Goal: Obtain resource: Download file/media

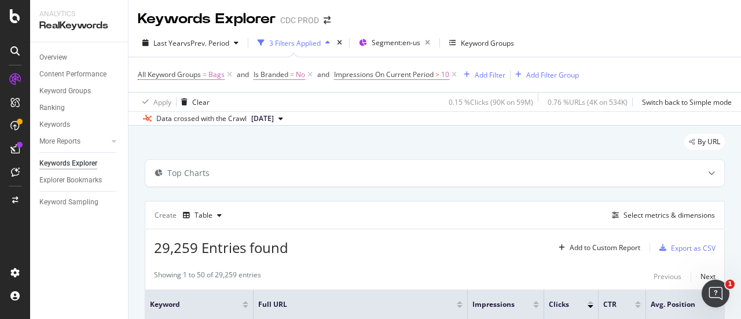
scroll to position [83, 0]
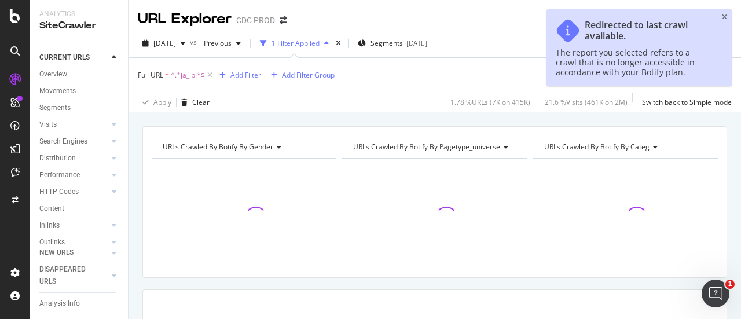
click at [189, 75] on span "^.*ja_jp.*$" at bounding box center [188, 75] width 34 height 16
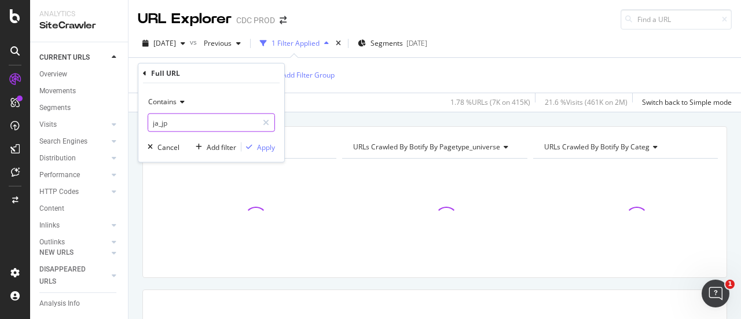
click at [220, 128] on input "ja_jp" at bounding box center [202, 122] width 109 height 19
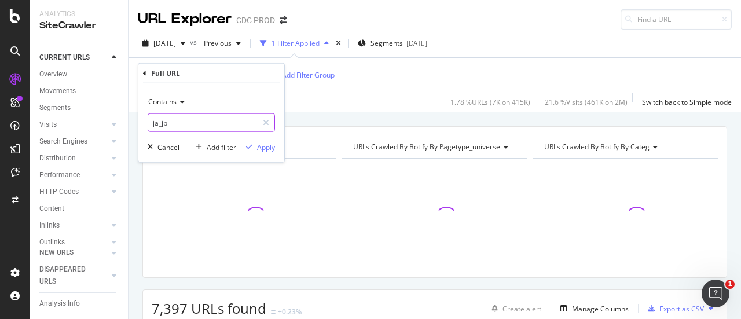
paste input "[URL][DOMAIN_NAME]"
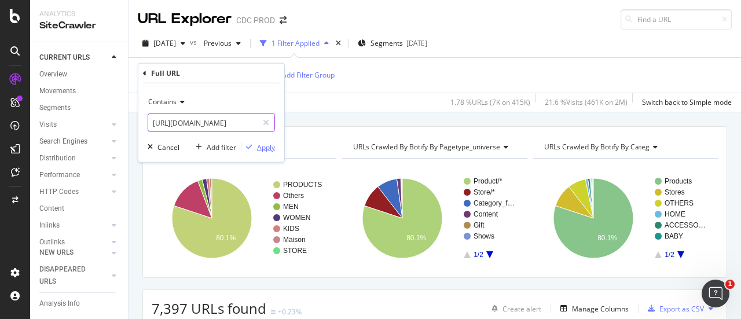
type input "[URL][DOMAIN_NAME]"
click at [259, 143] on div "Apply" at bounding box center [266, 147] width 18 height 10
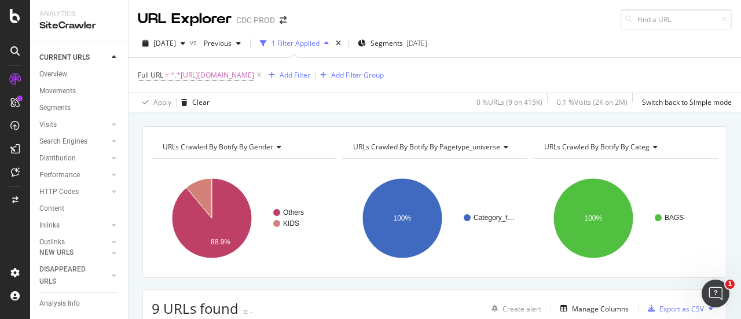
click at [333, 41] on div "button" at bounding box center [326, 43] width 14 height 7
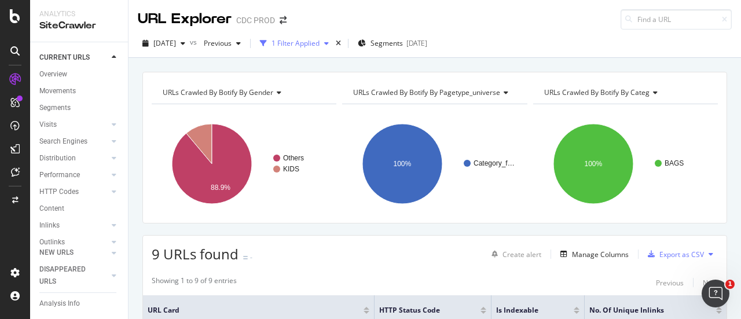
click at [333, 41] on div "button" at bounding box center [326, 43] width 14 height 7
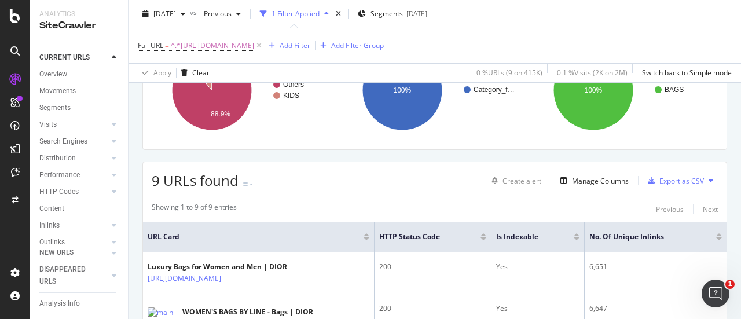
scroll to position [186, 0]
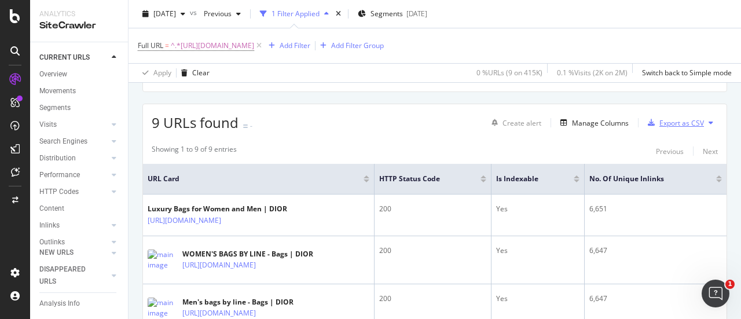
click at [679, 119] on div "Export as CSV" at bounding box center [681, 123] width 45 height 10
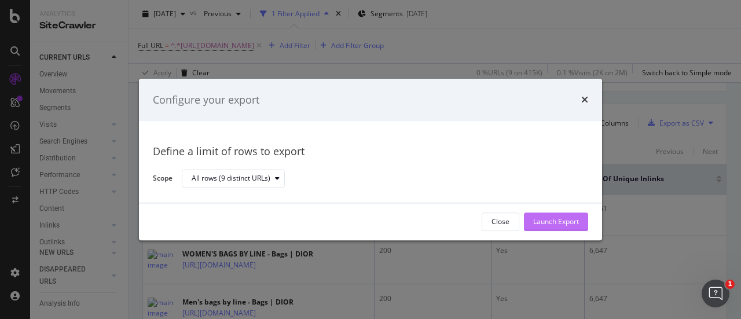
click at [552, 218] on div "Launch Export" at bounding box center [556, 222] width 46 height 10
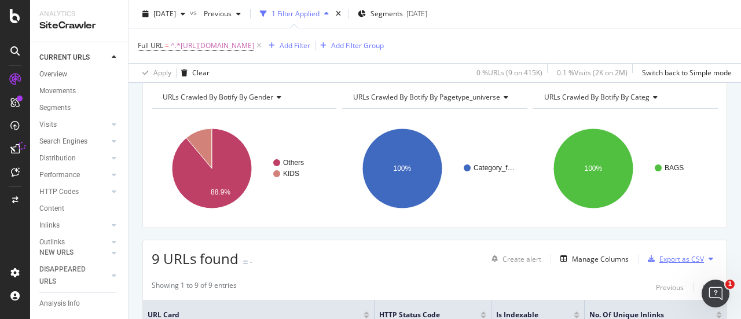
scroll to position [0, 0]
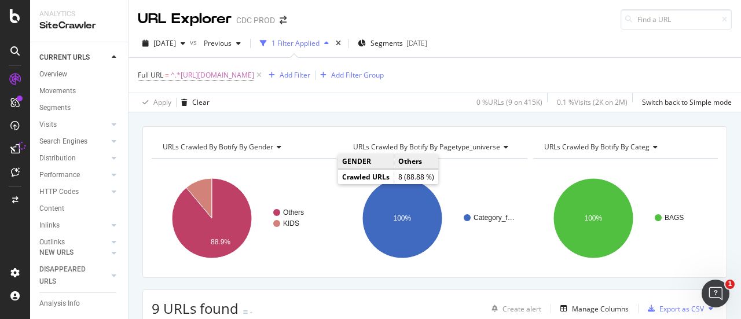
click at [302, 47] on div "1 Filter Applied" at bounding box center [295, 43] width 48 height 10
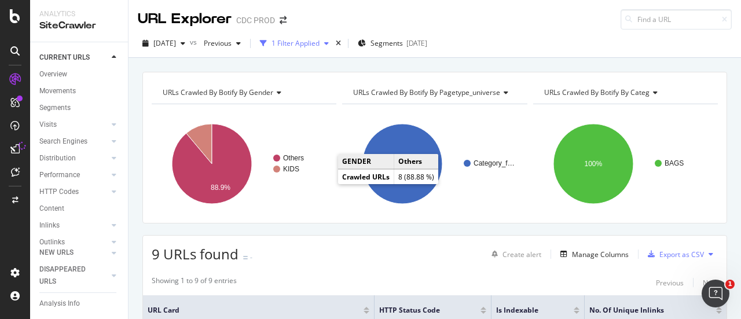
click at [302, 47] on div "1 Filter Applied" at bounding box center [295, 43] width 48 height 10
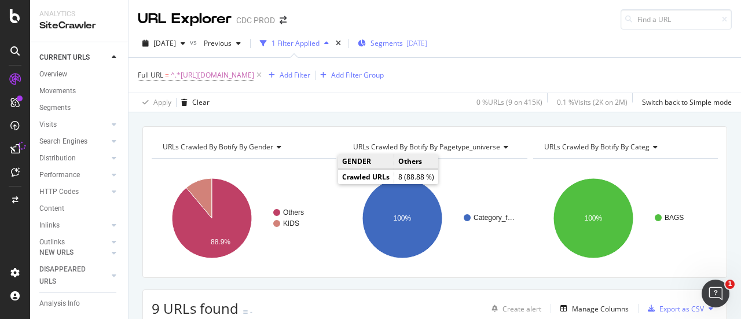
click at [403, 40] on span "Segments" at bounding box center [386, 43] width 32 height 10
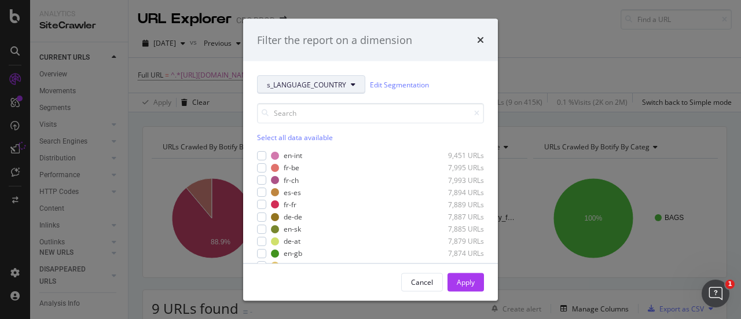
click at [321, 86] on span "s_LANGUAGE_COUNTRY" at bounding box center [306, 84] width 79 height 10
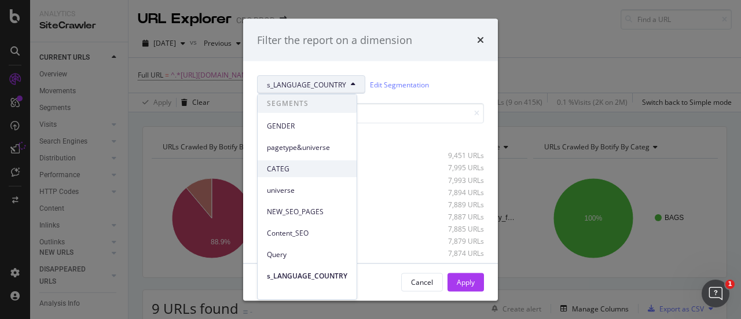
click at [318, 170] on span "CATEG" at bounding box center [307, 169] width 80 height 10
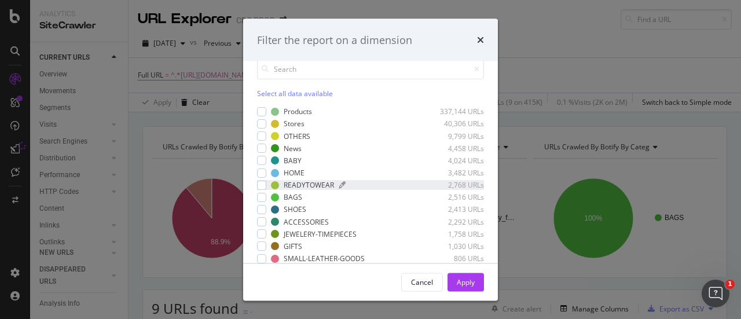
scroll to position [82, 0]
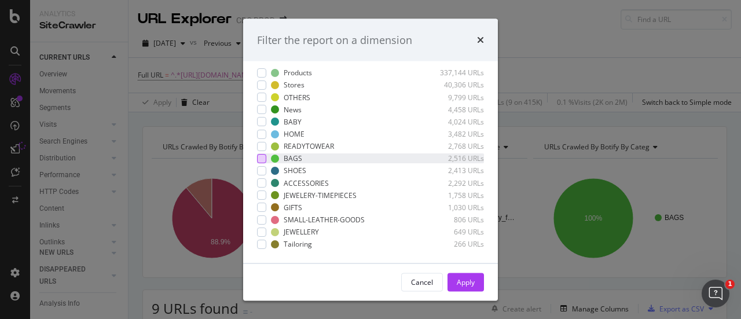
click at [264, 158] on div "modal" at bounding box center [261, 158] width 9 height 9
click at [456, 280] on button "Apply" at bounding box center [465, 282] width 36 height 19
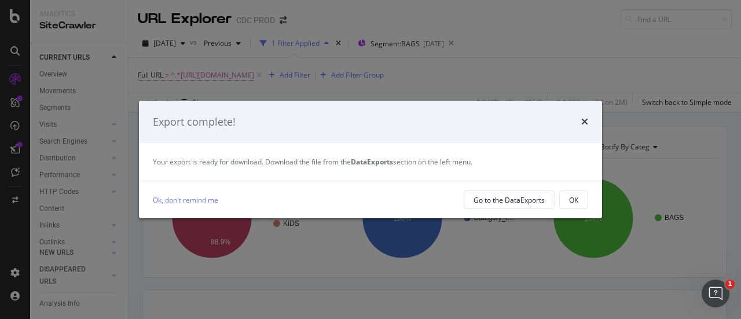
click at [580, 117] on div "Export complete!" at bounding box center [370, 122] width 435 height 15
click at [584, 119] on icon "times" at bounding box center [584, 121] width 7 height 9
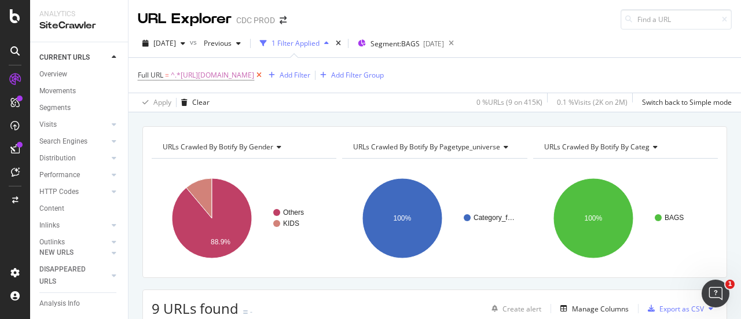
click at [264, 78] on icon at bounding box center [259, 75] width 10 height 12
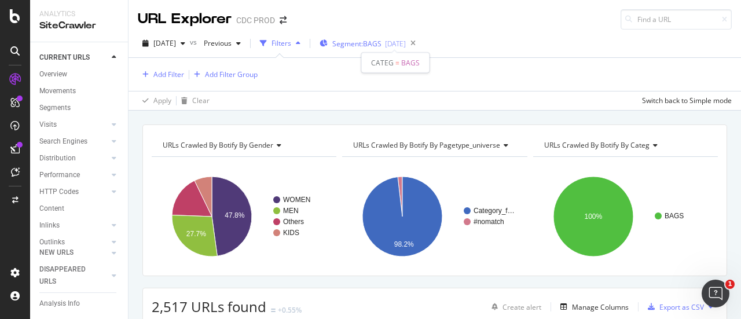
click at [365, 45] on span "Segment: BAGS" at bounding box center [356, 44] width 49 height 10
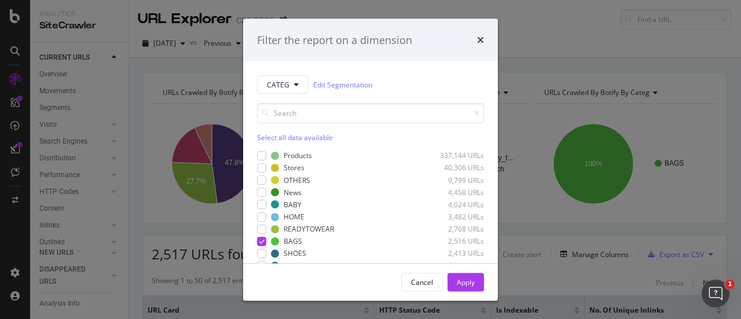
drag, startPoint x: 539, startPoint y: 45, endPoint x: 484, endPoint y: 48, distance: 55.1
click at [539, 45] on div "Filter the report on a dimension CATEG Edit Segmentation Select all data availa…" at bounding box center [370, 159] width 741 height 319
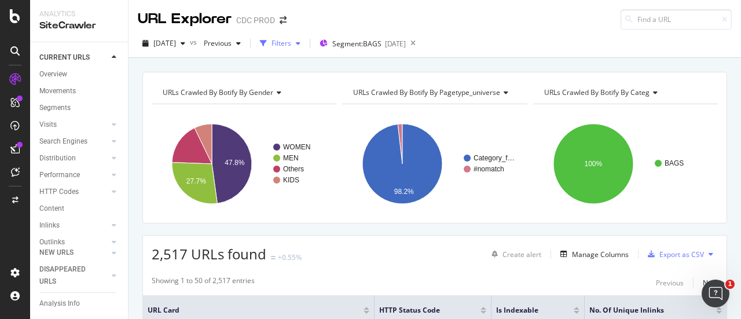
click at [305, 43] on div "button" at bounding box center [298, 43] width 14 height 7
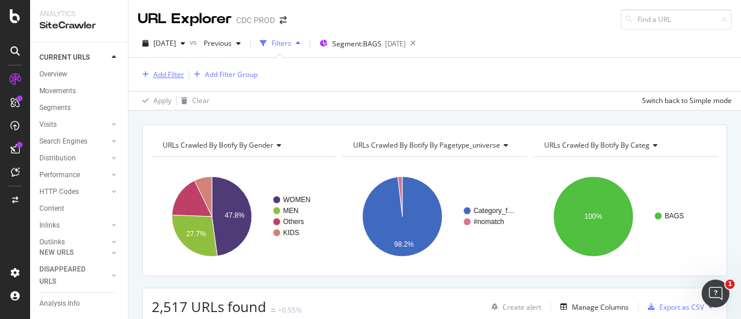
click at [172, 76] on div "Add Filter" at bounding box center [168, 74] width 31 height 10
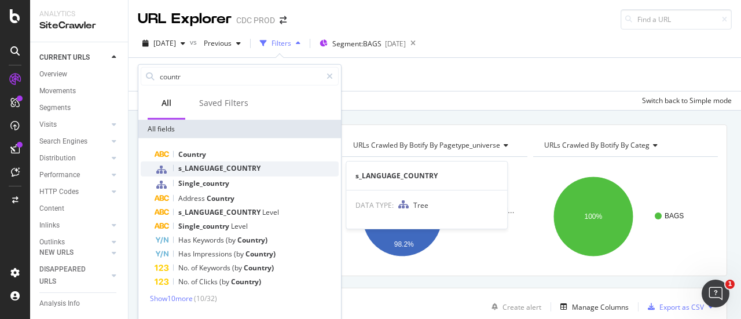
type input "countr"
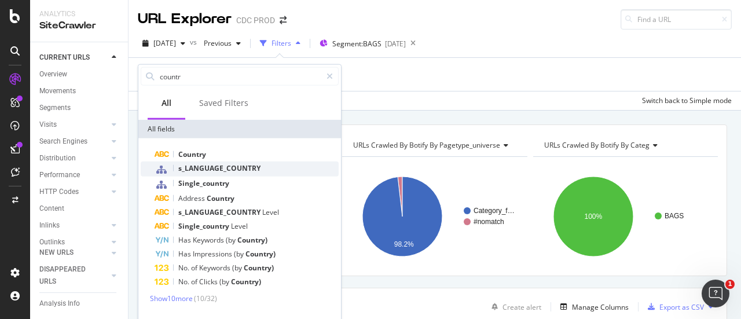
click at [230, 170] on span "s_LANGUAGE_COUNTRY" at bounding box center [219, 168] width 82 height 10
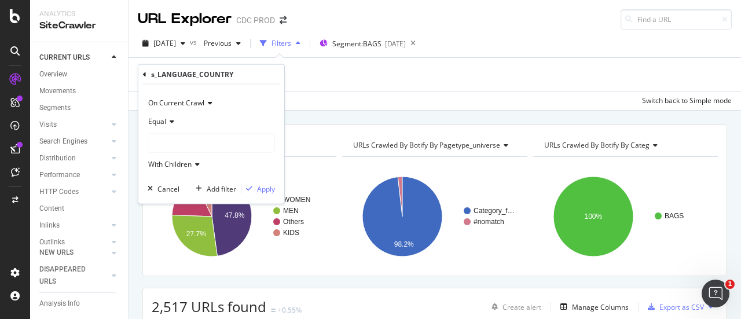
click at [171, 133] on div at bounding box center [211, 143] width 127 height 20
click at [174, 146] on div at bounding box center [211, 143] width 126 height 19
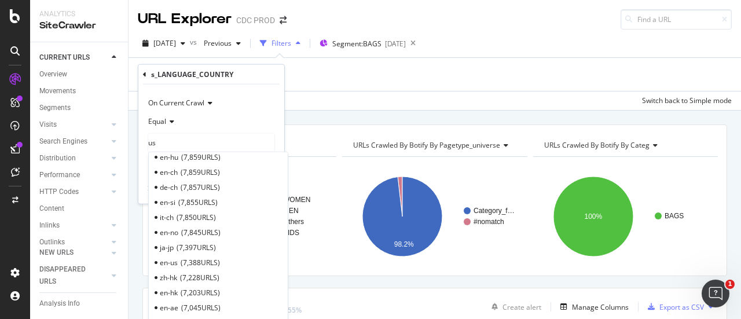
scroll to position [463, 0]
type input "us"
click at [189, 145] on input "us" at bounding box center [187, 143] width 78 height 19
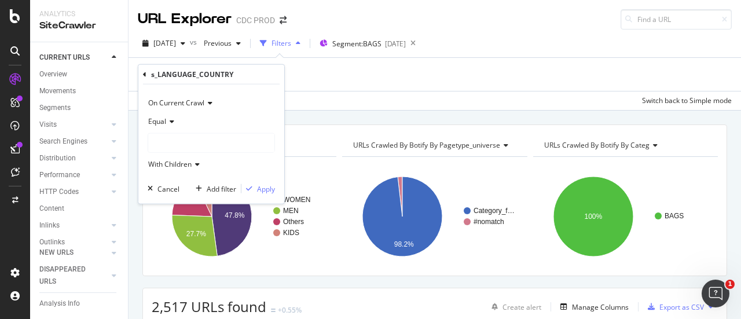
click at [185, 145] on div at bounding box center [211, 143] width 126 height 19
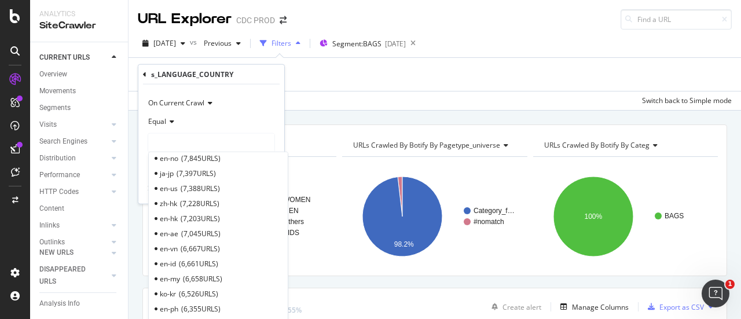
scroll to position [524, 0]
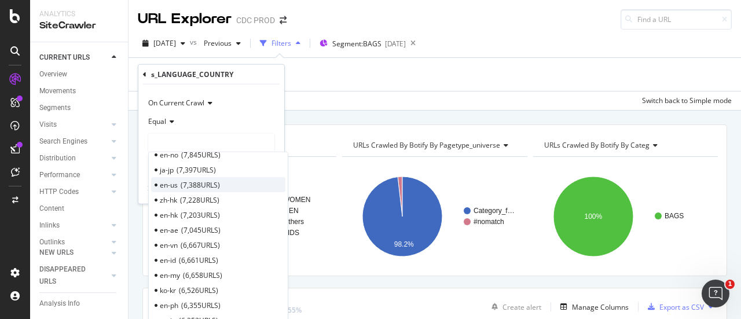
click at [188, 187] on span "7,388 URLS" at bounding box center [200, 184] width 39 height 10
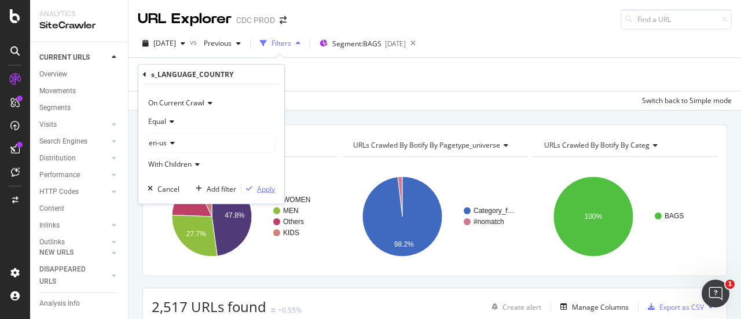
click at [264, 190] on div "Apply" at bounding box center [266, 188] width 18 height 10
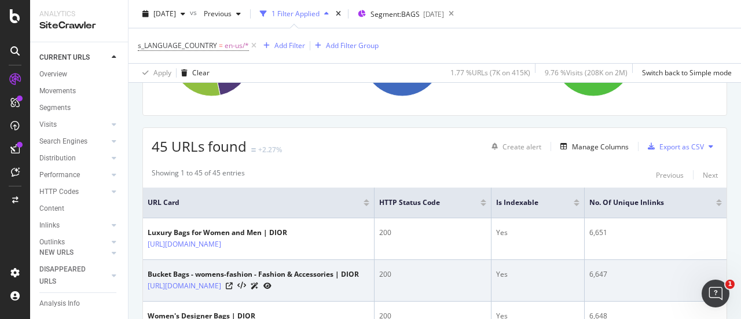
scroll to position [174, 0]
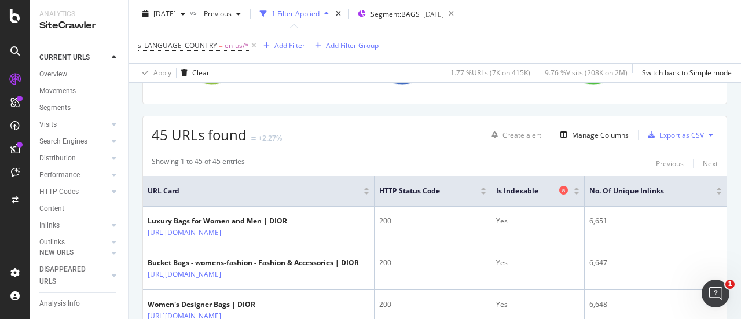
click at [564, 190] on icon at bounding box center [563, 190] width 9 height 9
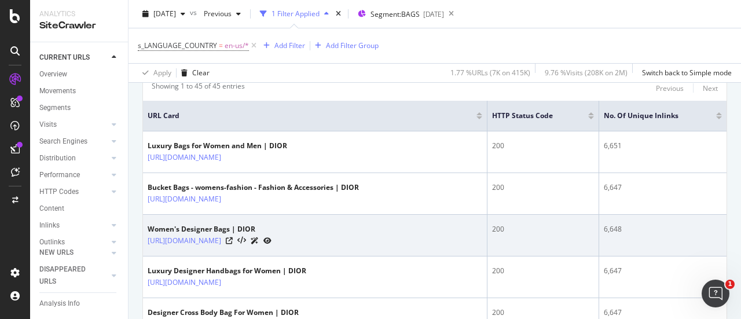
scroll to position [191, 0]
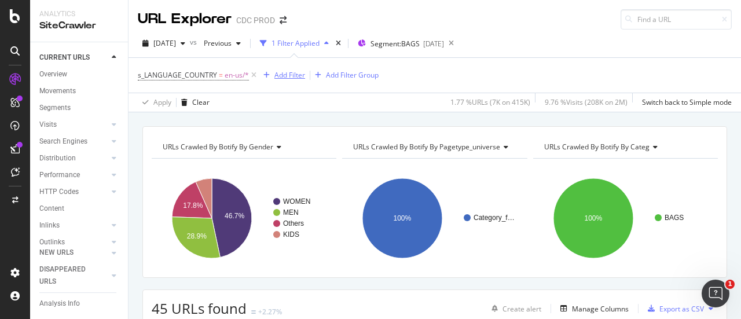
click at [275, 77] on div "Add Filter" at bounding box center [289, 75] width 31 height 10
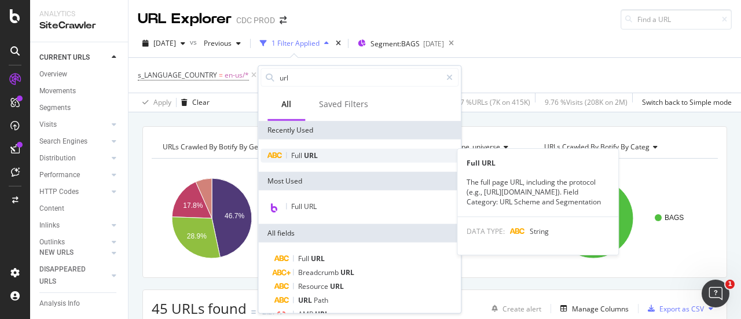
type input "url"
click at [325, 152] on div "Full URL" at bounding box center [359, 156] width 198 height 14
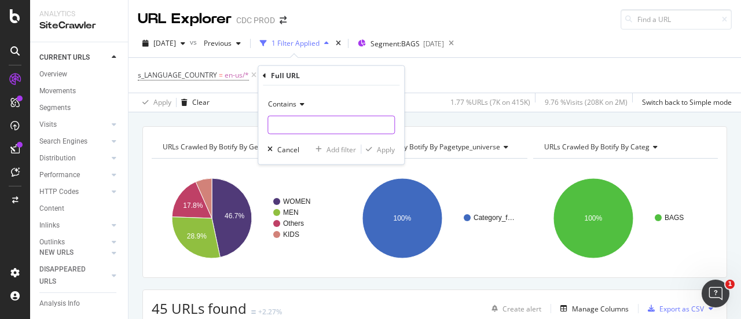
click at [326, 120] on input "text" at bounding box center [331, 125] width 126 height 19
type input "bag"
click at [392, 150] on div "Apply" at bounding box center [386, 149] width 18 height 10
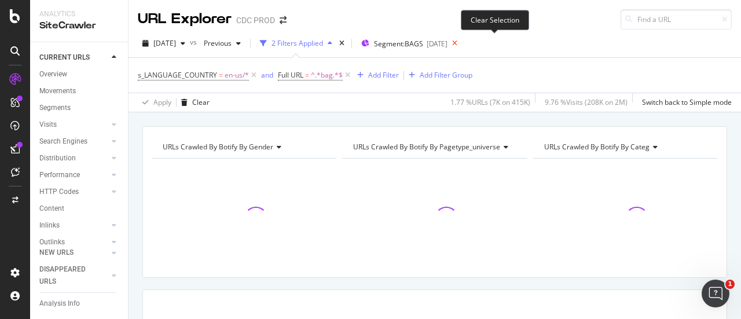
click at [462, 42] on icon at bounding box center [454, 43] width 14 height 16
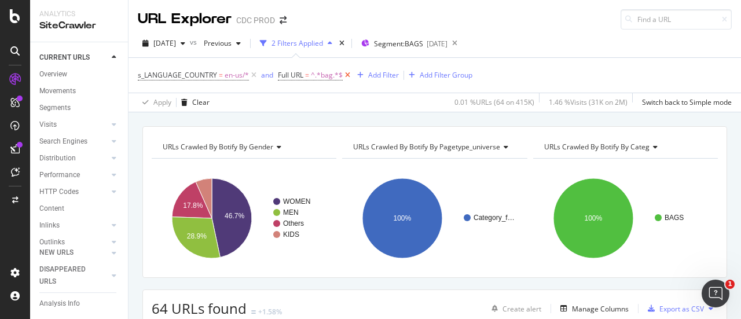
click at [345, 75] on icon at bounding box center [348, 75] width 10 height 12
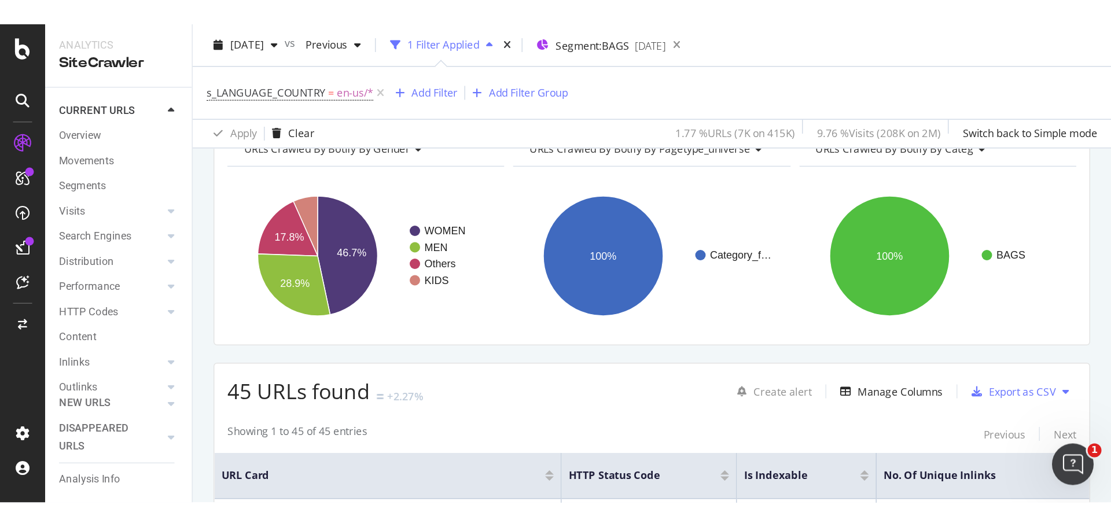
scroll to position [116, 0]
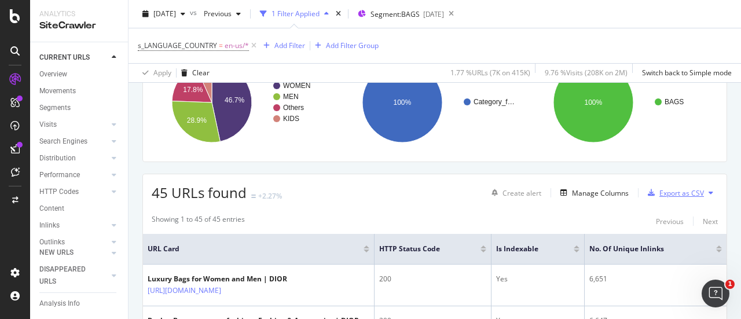
click at [663, 195] on div "Export as CSV" at bounding box center [681, 193] width 45 height 10
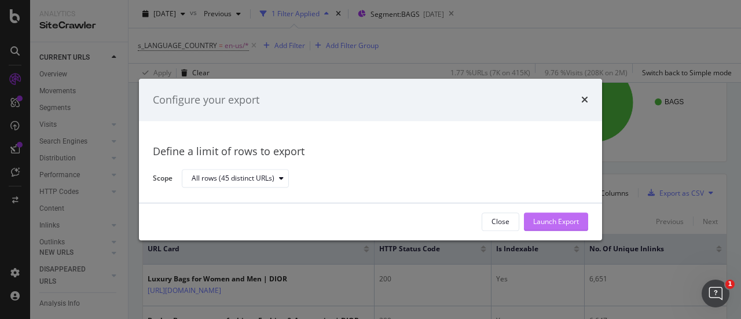
click at [536, 219] on div "Launch Export" at bounding box center [556, 222] width 46 height 10
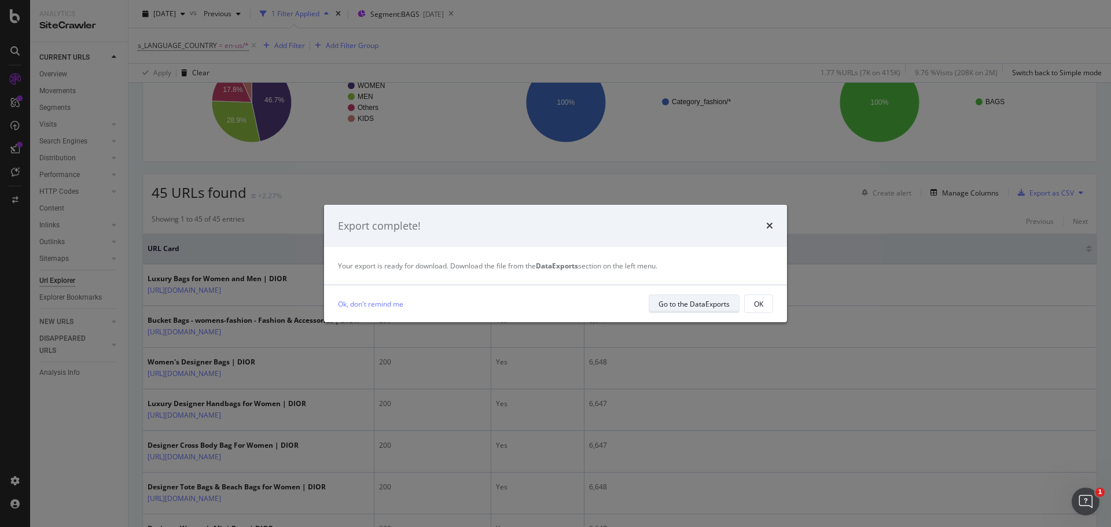
click at [681, 297] on div "Go to the DataExports" at bounding box center [694, 304] width 71 height 16
